Goal: Book appointment/travel/reservation

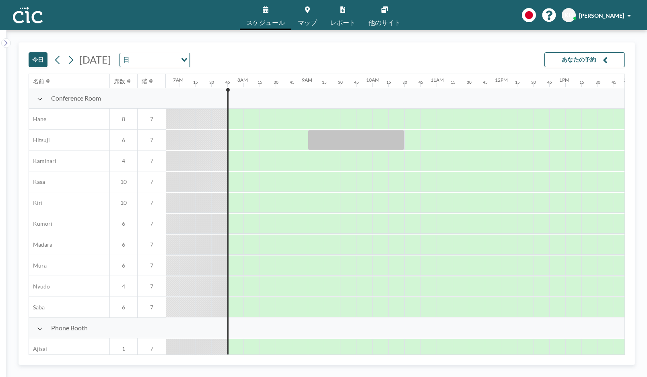
scroll to position [0, 482]
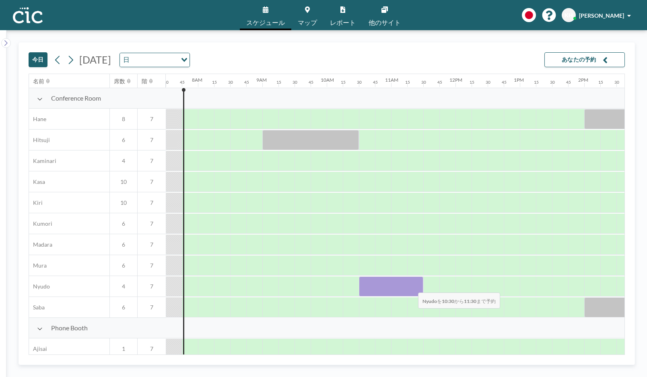
drag, startPoint x: 366, startPoint y: 287, endPoint x: 411, endPoint y: 287, distance: 45.0
click at [411, 287] on div at bounding box center [391, 286] width 64 height 20
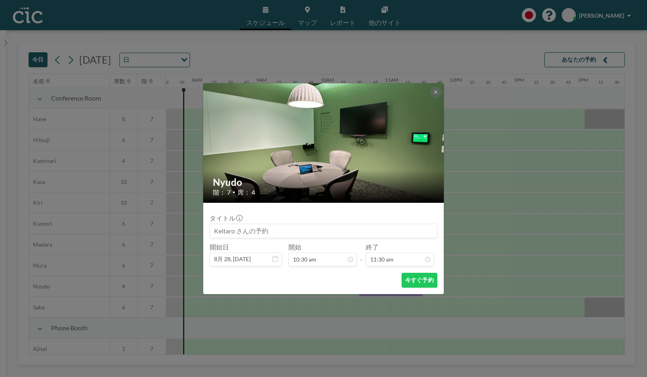
scroll to position [658, 0]
click at [284, 226] on input at bounding box center [323, 231] width 227 height 14
type input "帆に風"
click at [406, 277] on button "今すぐ予約" at bounding box center [419, 280] width 36 height 15
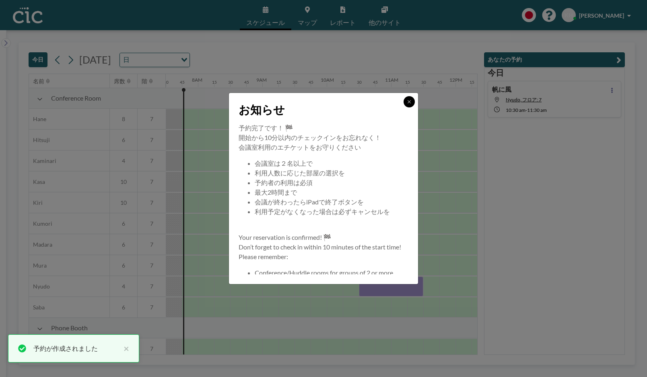
click at [411, 103] on icon at bounding box center [408, 101] width 5 height 5
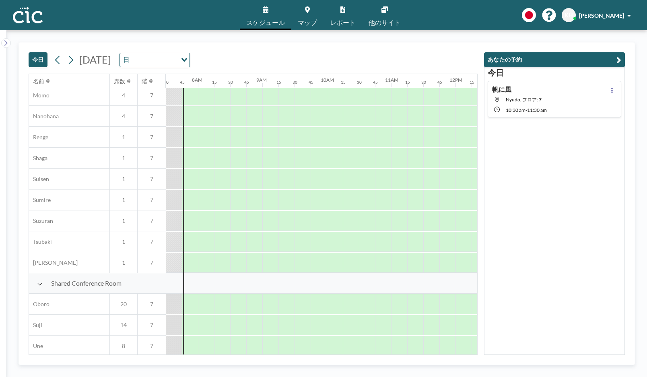
scroll to position [486, 482]
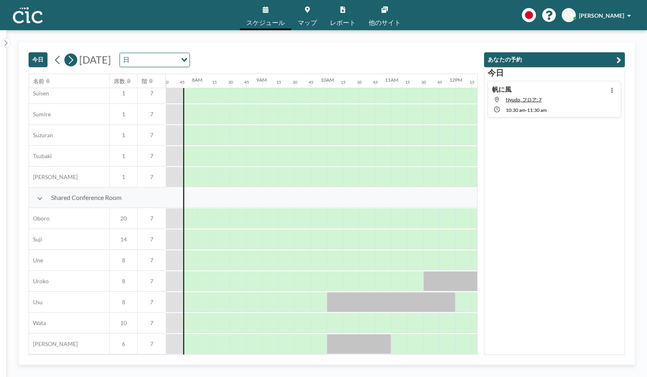
click at [76, 57] on button at bounding box center [70, 59] width 13 height 13
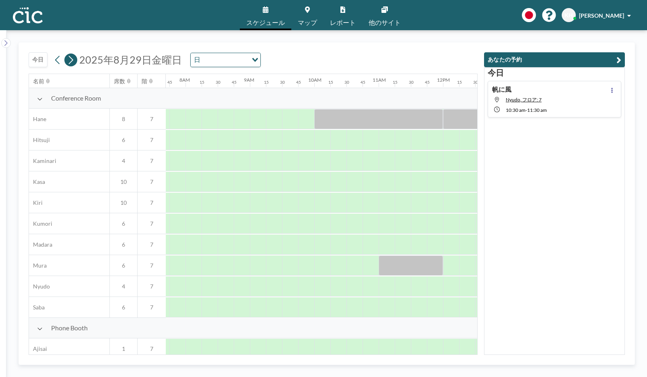
scroll to position [0, 547]
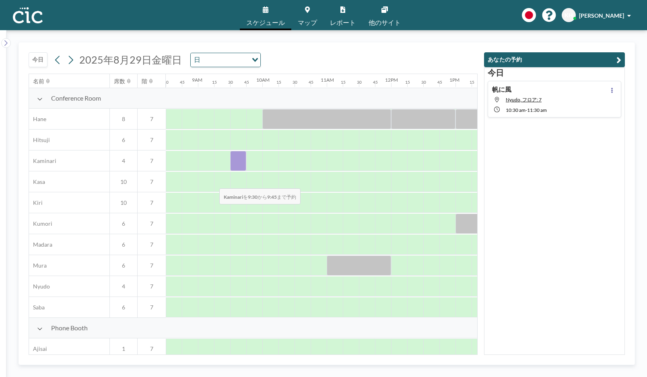
drag, startPoint x: 239, startPoint y: 163, endPoint x: 210, endPoint y: 177, distance: 31.5
click at [210, 177] on div "Conference Room Hane 8 7 Hitsuji 6 7 Kaminari 4 7 [PERSON_NAME] 10 7 Kiri 10 7 …" at bounding box center [322, 203] width 1681 height 230
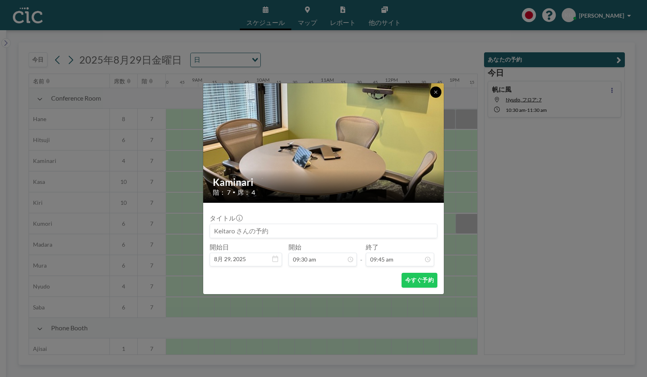
click at [434, 91] on icon at bounding box center [435, 92] width 5 height 5
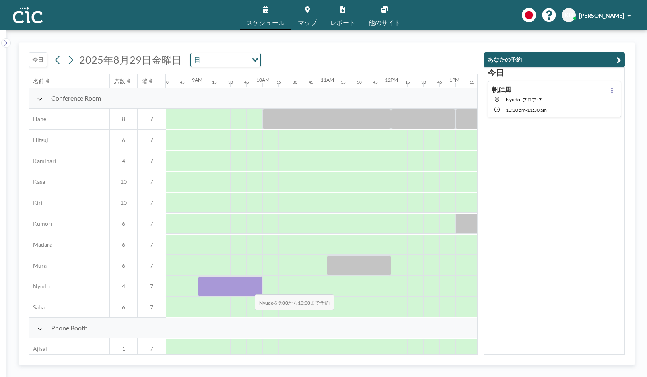
drag, startPoint x: 208, startPoint y: 290, endPoint x: 248, endPoint y: 289, distance: 39.8
click at [248, 289] on div at bounding box center [230, 286] width 64 height 20
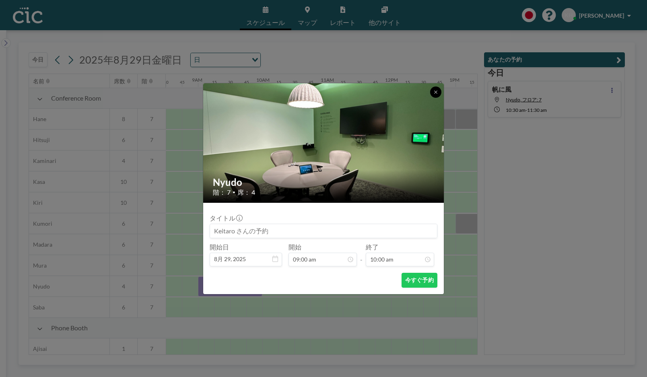
click at [433, 90] on icon at bounding box center [435, 92] width 5 height 5
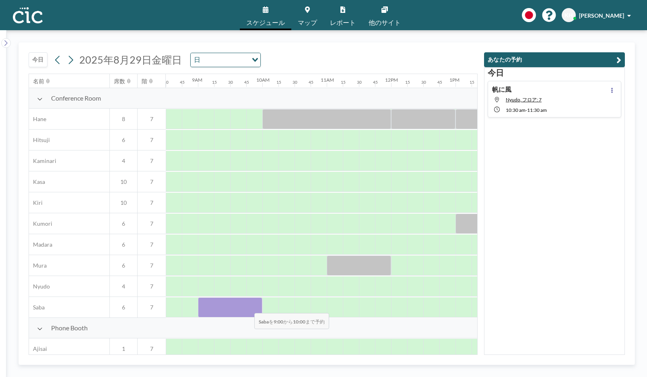
drag, startPoint x: 202, startPoint y: 308, endPoint x: 248, endPoint y: 308, distance: 45.8
click at [248, 308] on div at bounding box center [230, 307] width 64 height 20
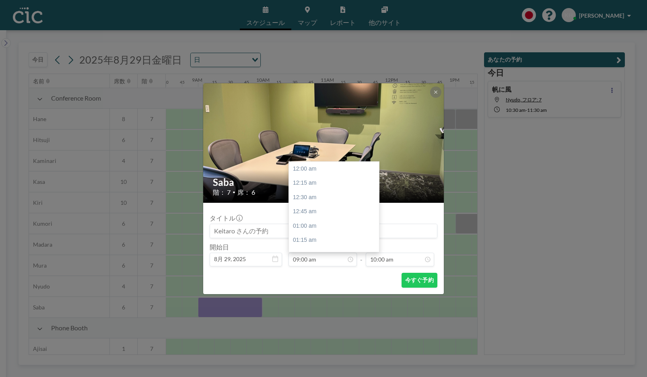
scroll to position [515, 0]
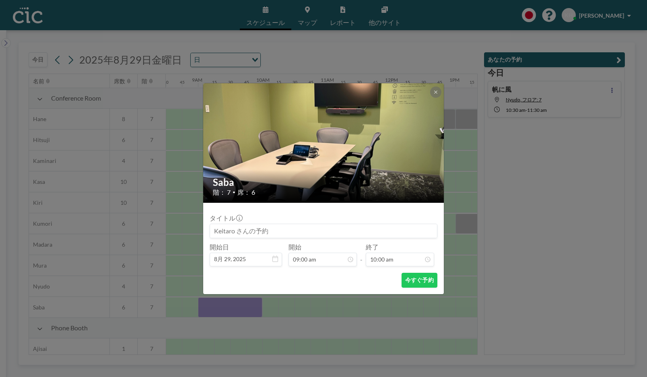
click at [304, 235] on input at bounding box center [323, 231] width 227 height 14
type input "帆に風"
click at [421, 283] on button "今すぐ予約" at bounding box center [419, 280] width 36 height 15
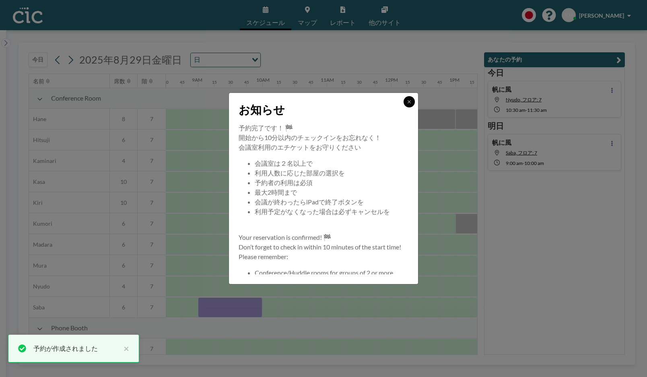
click at [409, 103] on icon at bounding box center [408, 101] width 5 height 5
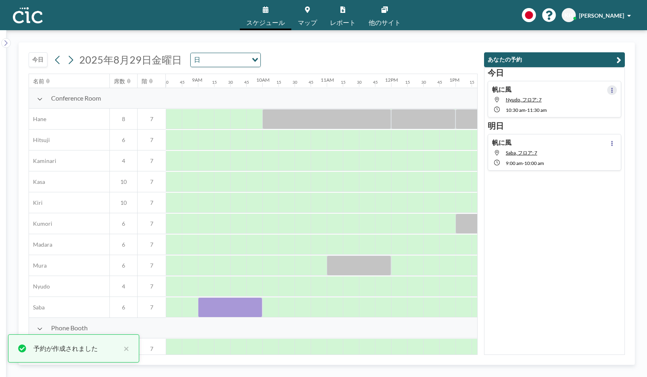
click at [613, 88] on button at bounding box center [612, 90] width 10 height 10
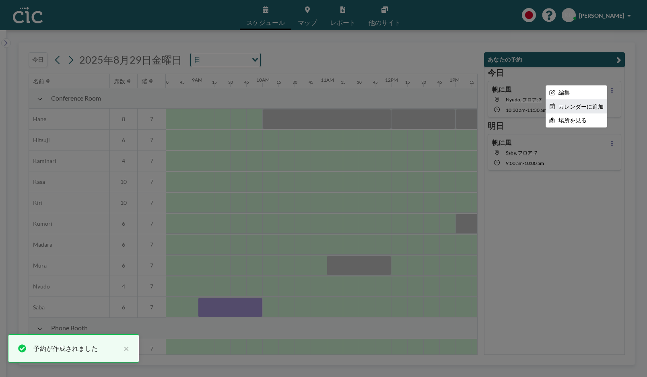
click at [578, 108] on li "カレンダーに追加" at bounding box center [576, 107] width 61 height 14
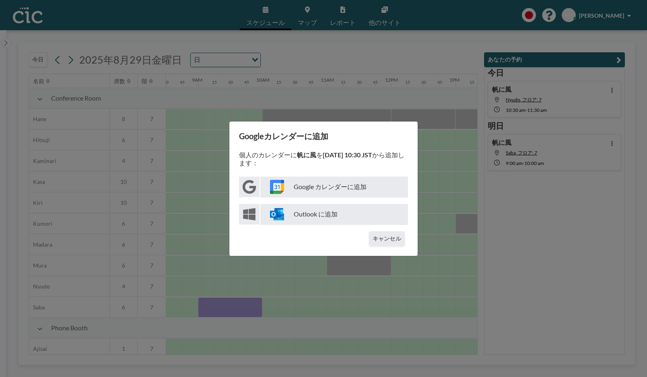
click at [348, 187] on p "Google カレンダーに追加" at bounding box center [334, 187] width 148 height 21
click at [449, 246] on div "Googleカレンダーに追加 個人のカレンダーに 帆に風 を [DATE] 10:30 JST から追加します： Google カレンダーに追加 Outloo…" at bounding box center [323, 188] width 647 height 377
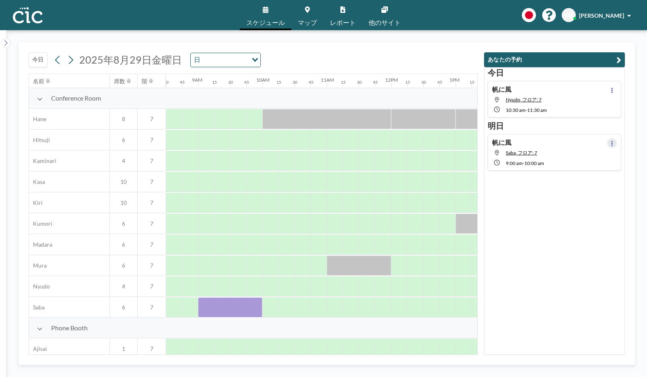
click at [613, 143] on button at bounding box center [612, 143] width 10 height 10
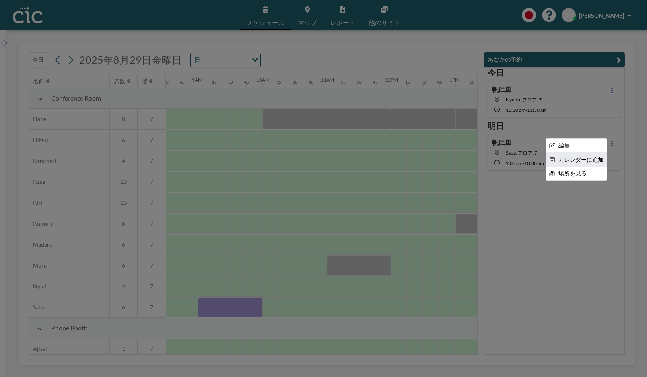
click at [583, 158] on li "カレンダーに追加" at bounding box center [576, 160] width 61 height 14
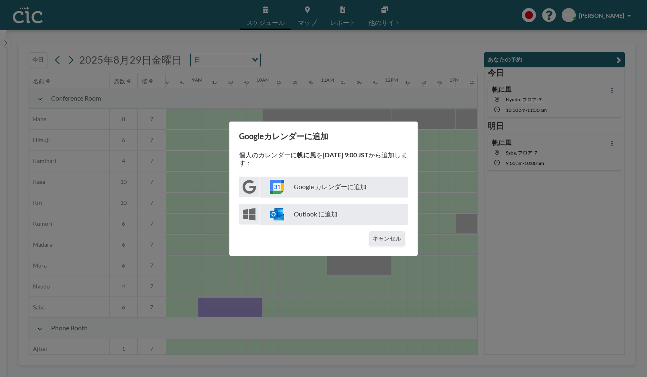
click at [366, 181] on p "Google カレンダーに追加" at bounding box center [334, 187] width 148 height 21
click at [438, 230] on div "Googleカレンダーに追加 個人のカレンダーに 帆に風 を [DATE] 9:00 JST から追加します： Google カレンダーに追加 Outlook…" at bounding box center [323, 188] width 647 height 377
